Goal: Information Seeking & Learning: Understand process/instructions

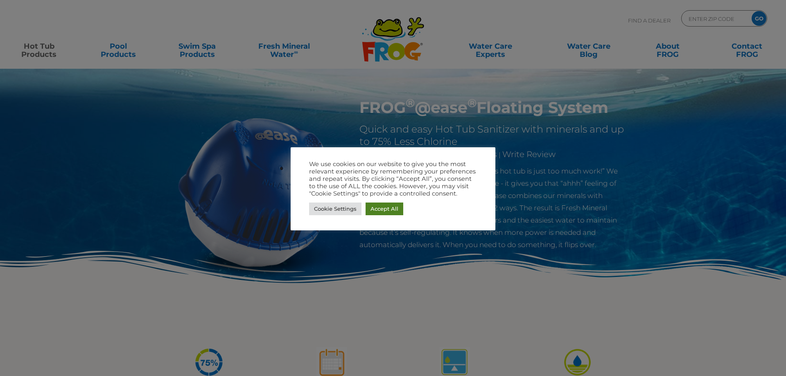
click at [374, 207] on link "Accept All" at bounding box center [384, 209] width 38 height 13
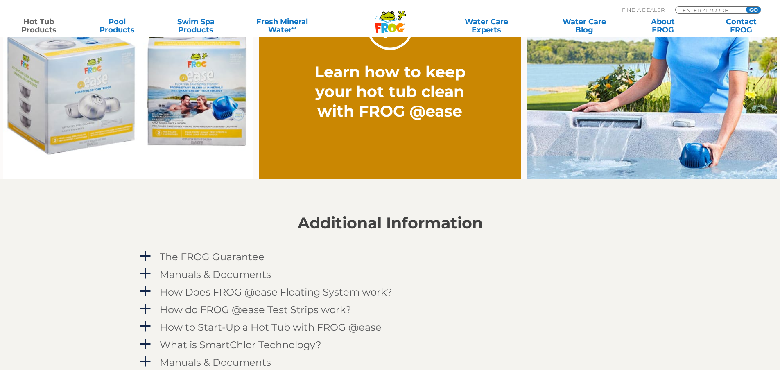
scroll to position [778, 0]
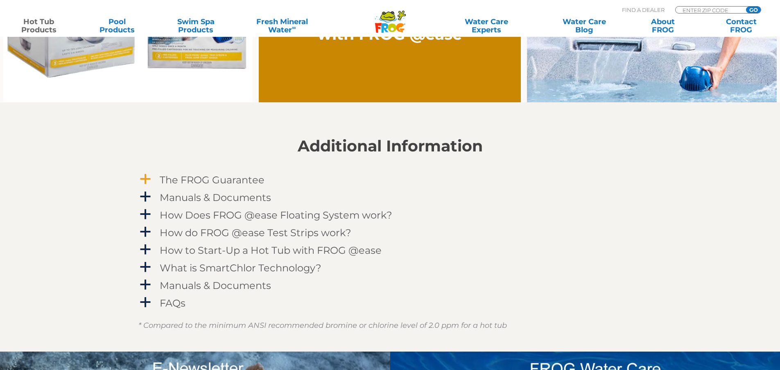
click at [146, 174] on span "a" at bounding box center [145, 179] width 12 height 12
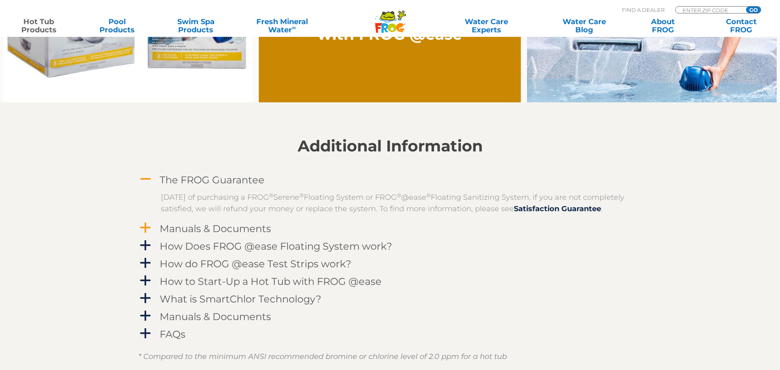
click at [171, 234] on h4 "Manuals & Documents" at bounding box center [215, 228] width 111 height 11
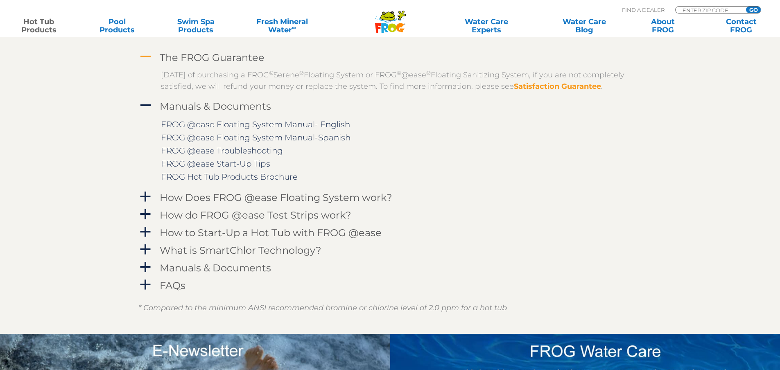
scroll to position [900, 0]
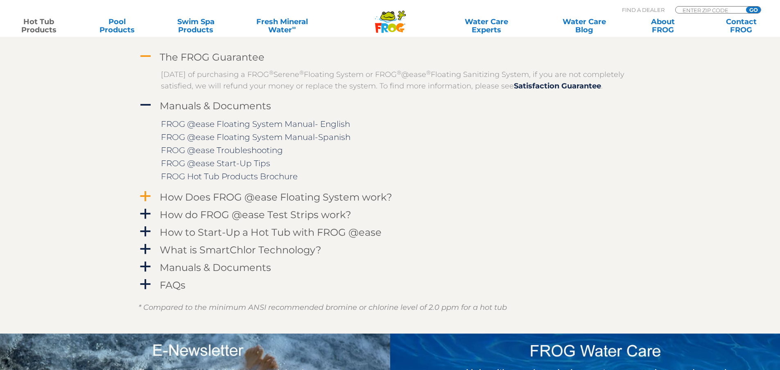
click at [191, 203] on h4 "How Does FROG @ease Floating System work?" at bounding box center [276, 197] width 232 height 11
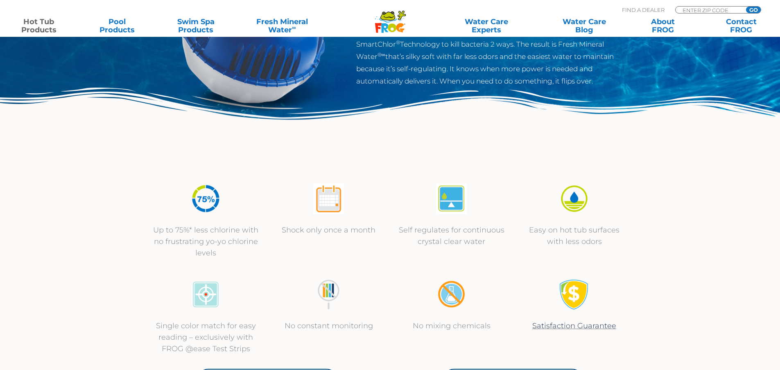
scroll to position [0, 0]
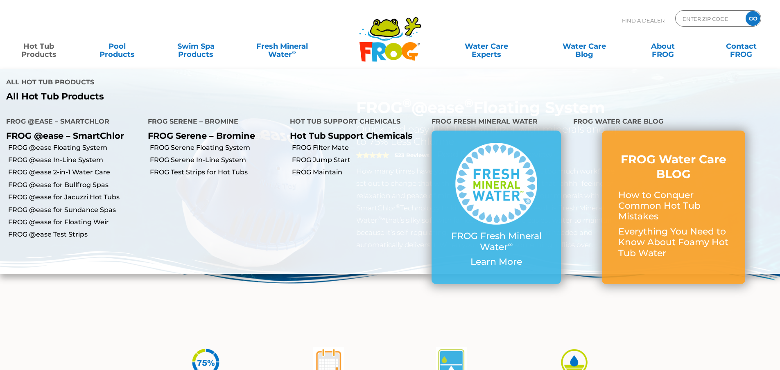
click at [37, 53] on link "Hot Tub Products" at bounding box center [38, 46] width 61 height 16
